Goal: Transaction & Acquisition: Register for event/course

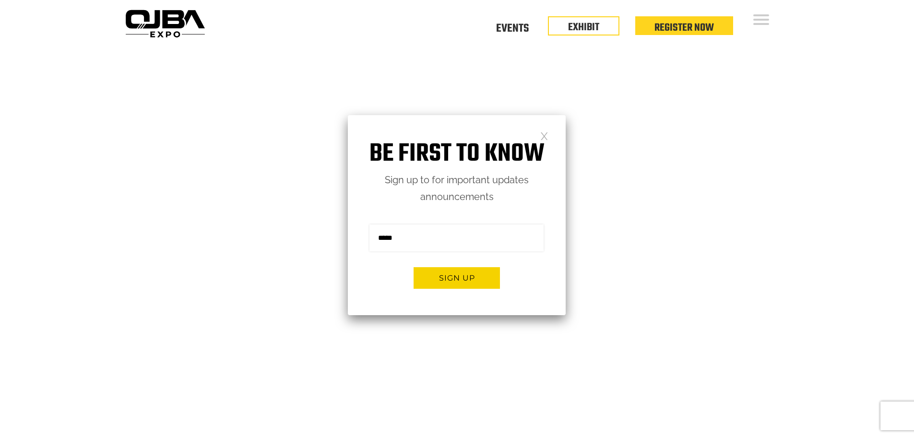
click at [545, 138] on link at bounding box center [544, 136] width 8 height 8
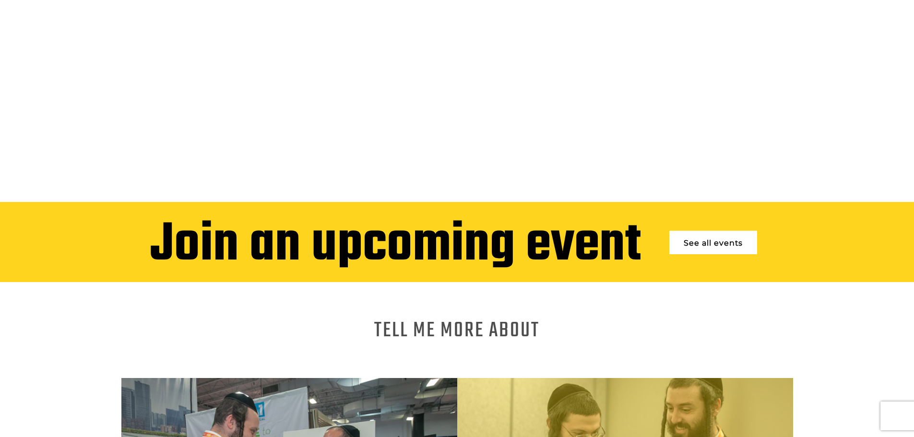
scroll to position [144, 0]
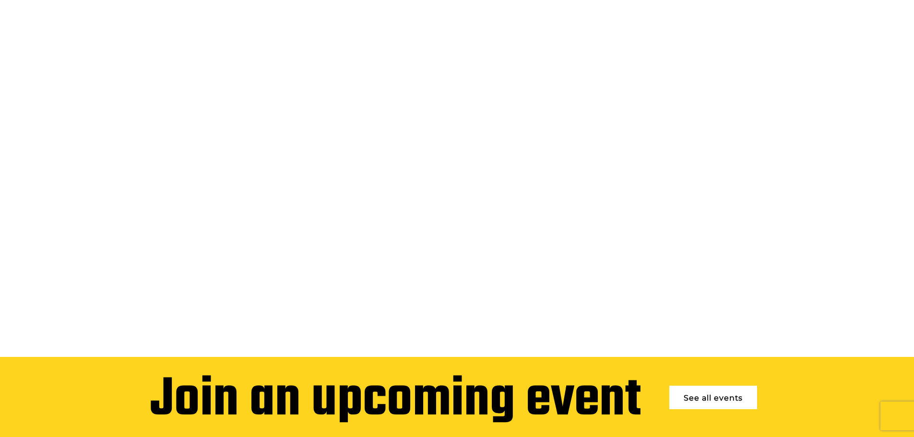
click at [709, 386] on link "See all events" at bounding box center [714, 398] width 88 height 24
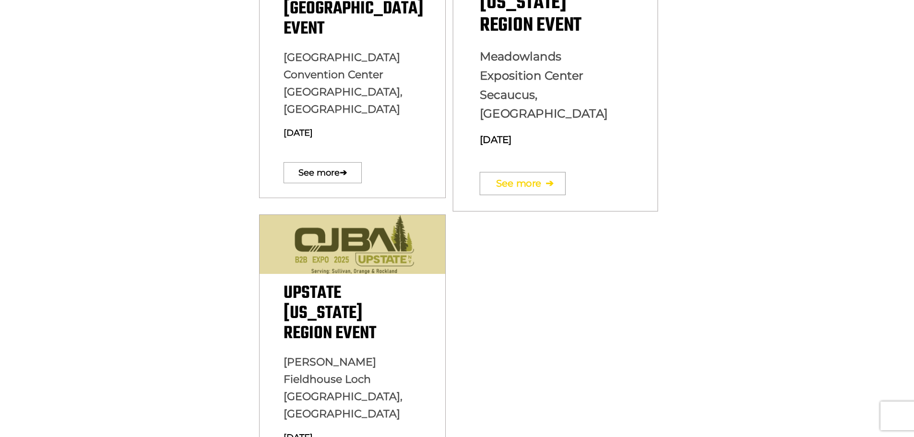
scroll to position [384, 0]
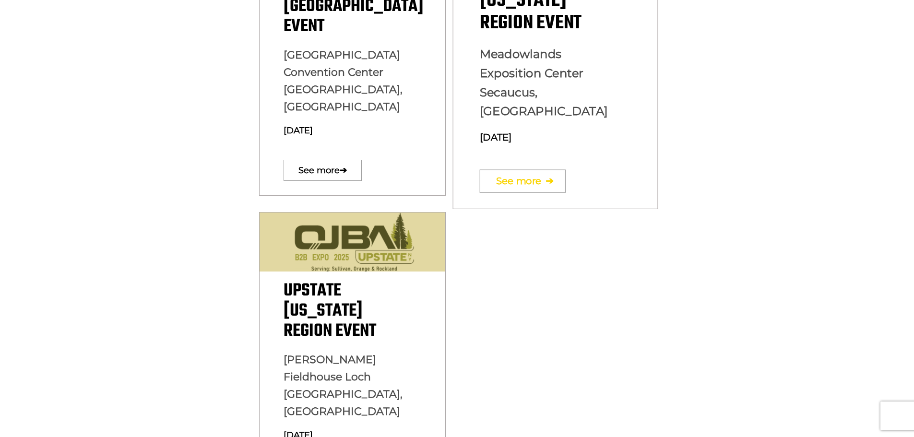
click at [536, 169] on link "See more ➔" at bounding box center [523, 180] width 86 height 23
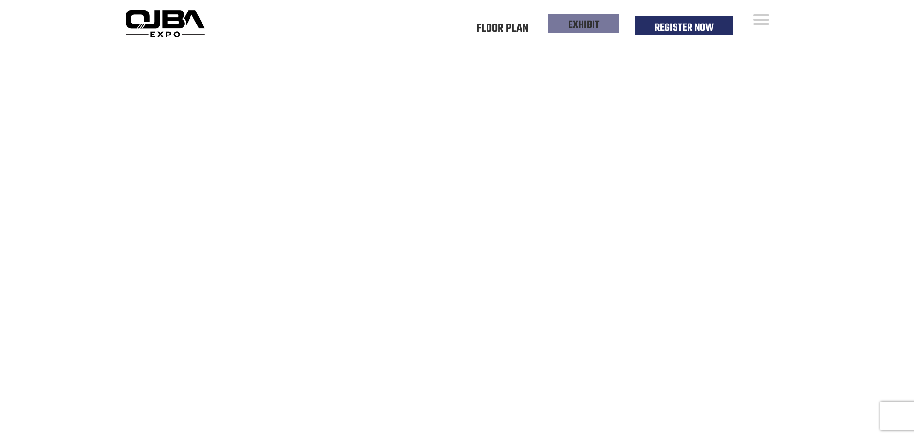
click at [597, 33] on ul "Floor Plan Floor Plan Events Floor Plan EXHIBIT Register Now" at bounding box center [595, 30] width 276 height 13
click at [597, 24] on link "EXHIBIT" at bounding box center [583, 25] width 31 height 16
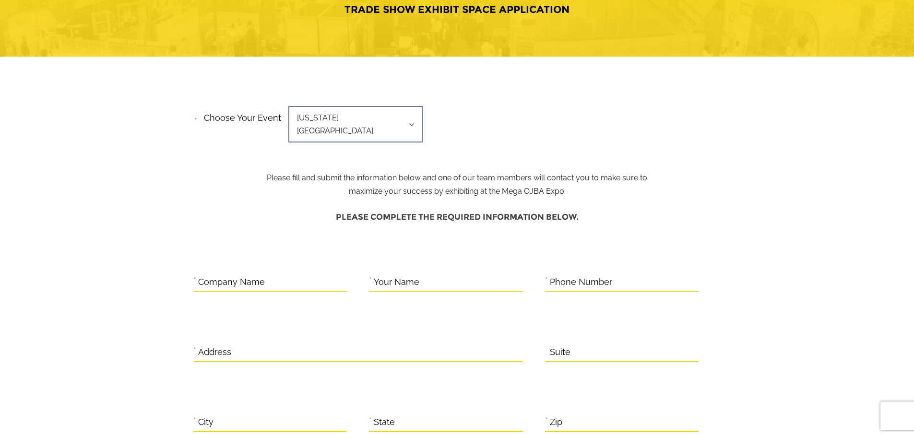
scroll to position [144, 0]
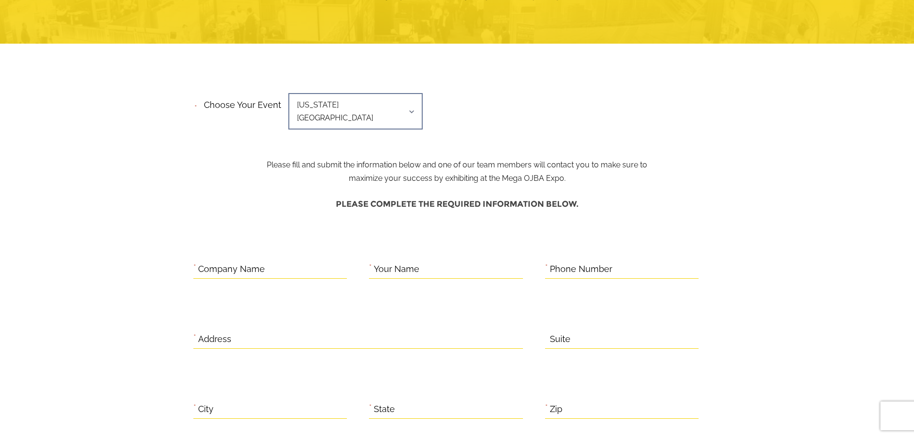
click at [398, 104] on span "[US_STATE][GEOGRAPHIC_DATA]" at bounding box center [355, 111] width 134 height 36
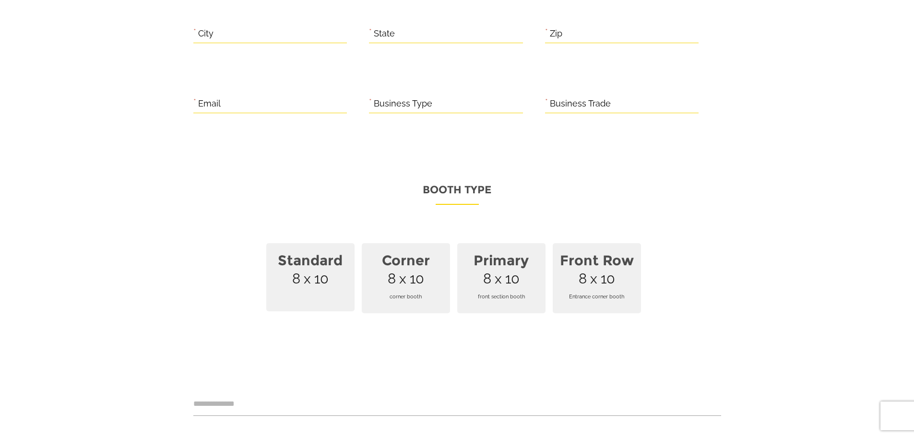
scroll to position [528, 0]
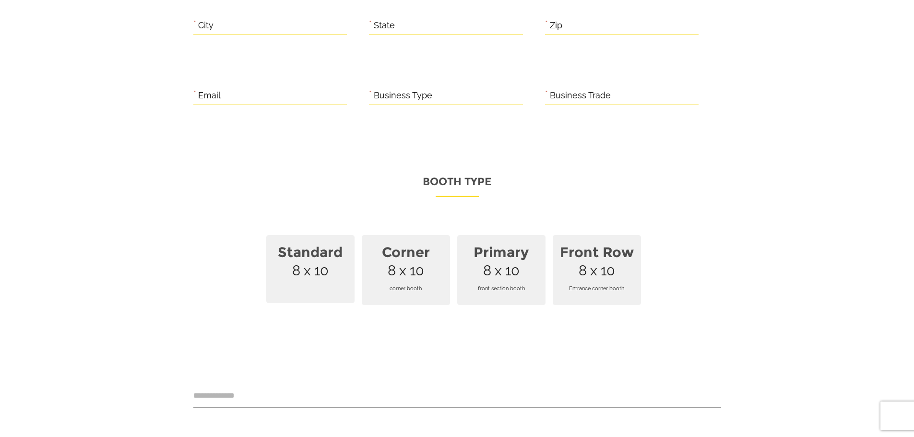
click at [313, 257] on span "Standard 8 x 10" at bounding box center [310, 269] width 88 height 68
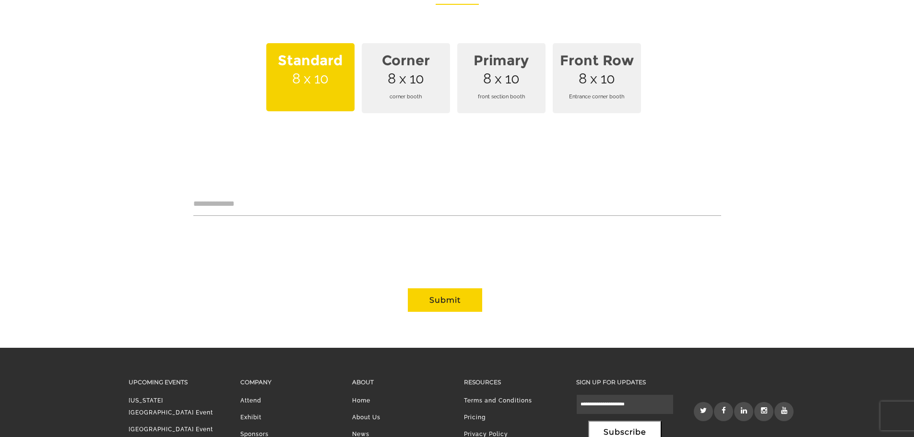
scroll to position [0, 0]
